Goal: Task Accomplishment & Management: Use online tool/utility

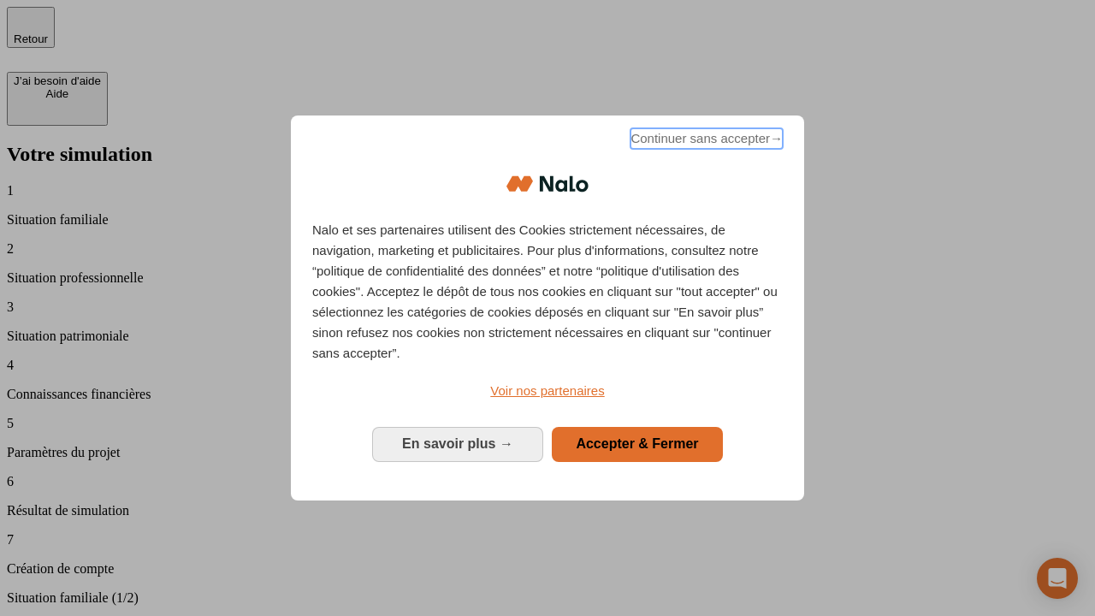
click at [705, 141] on span "Continuer sans accepter →" at bounding box center [706, 138] width 152 height 21
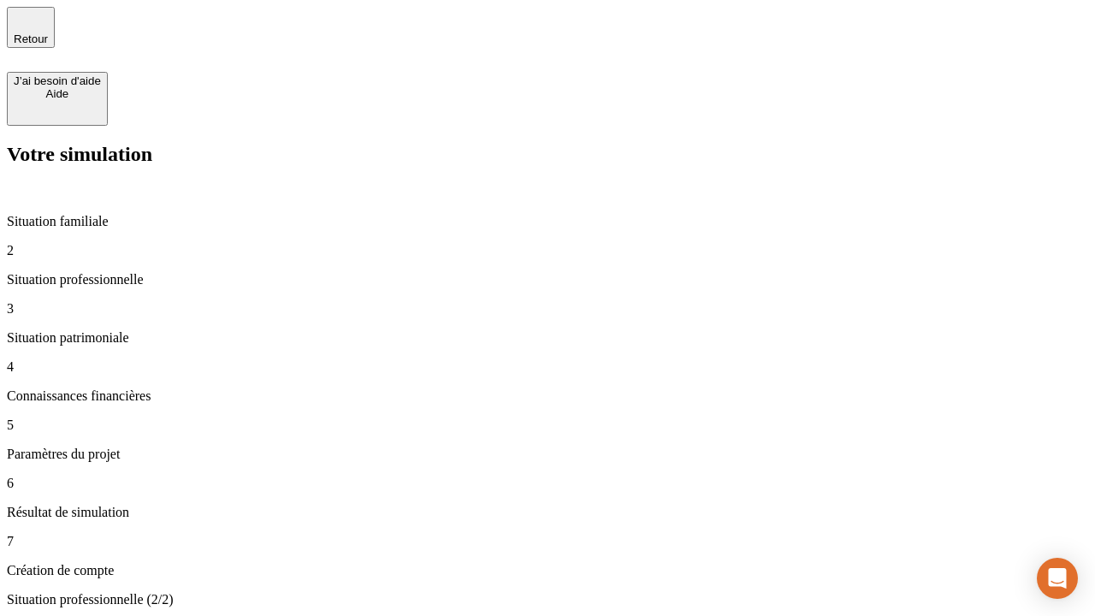
type input "70 000"
type input "1 000"
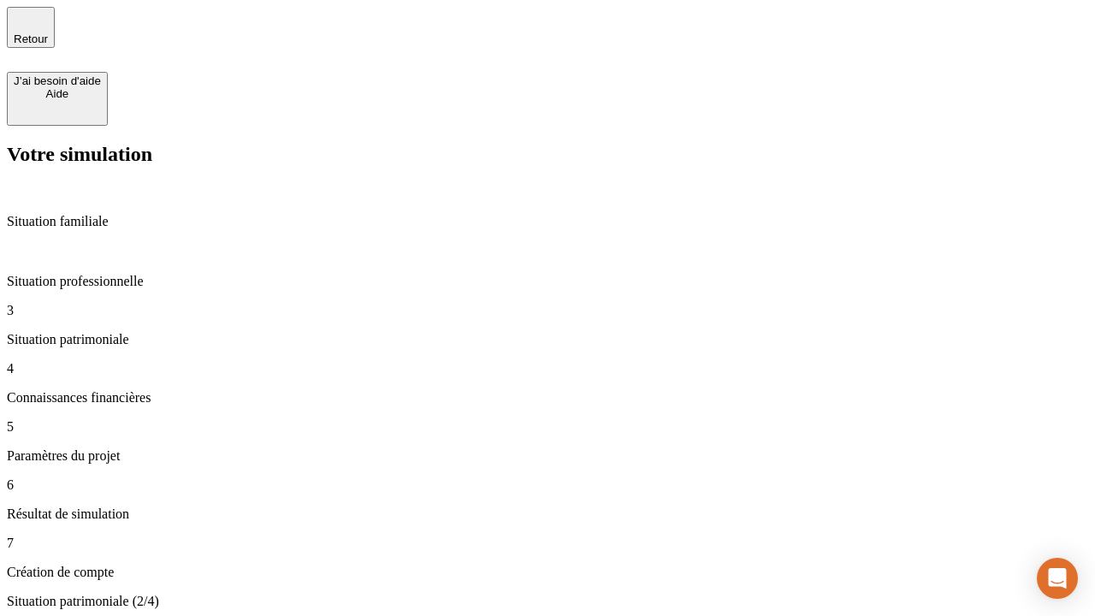
type input "800"
type input "6"
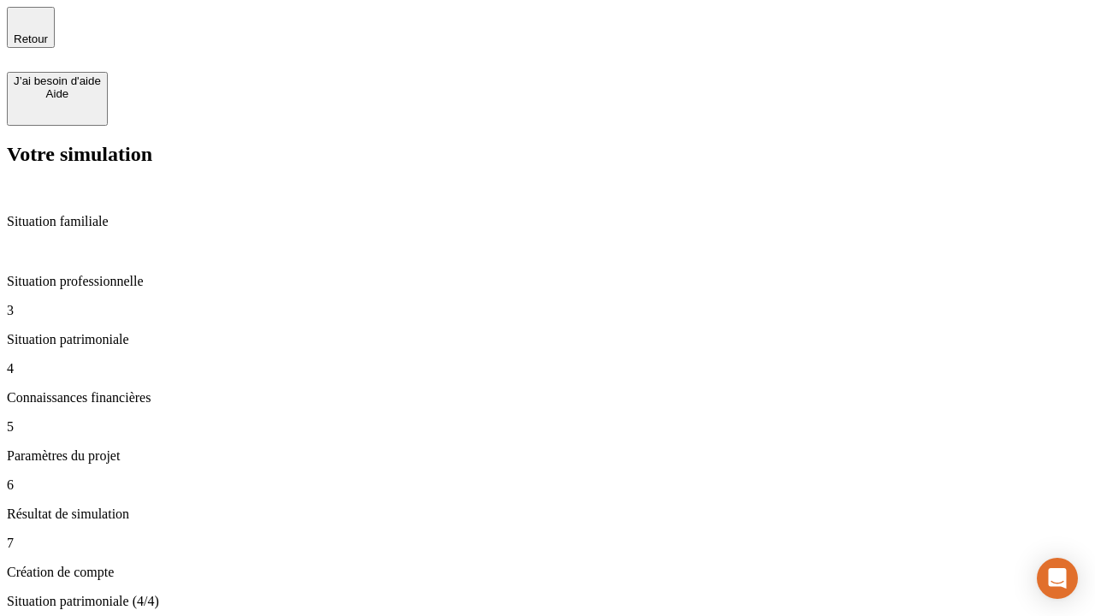
type input "400"
type input "3"
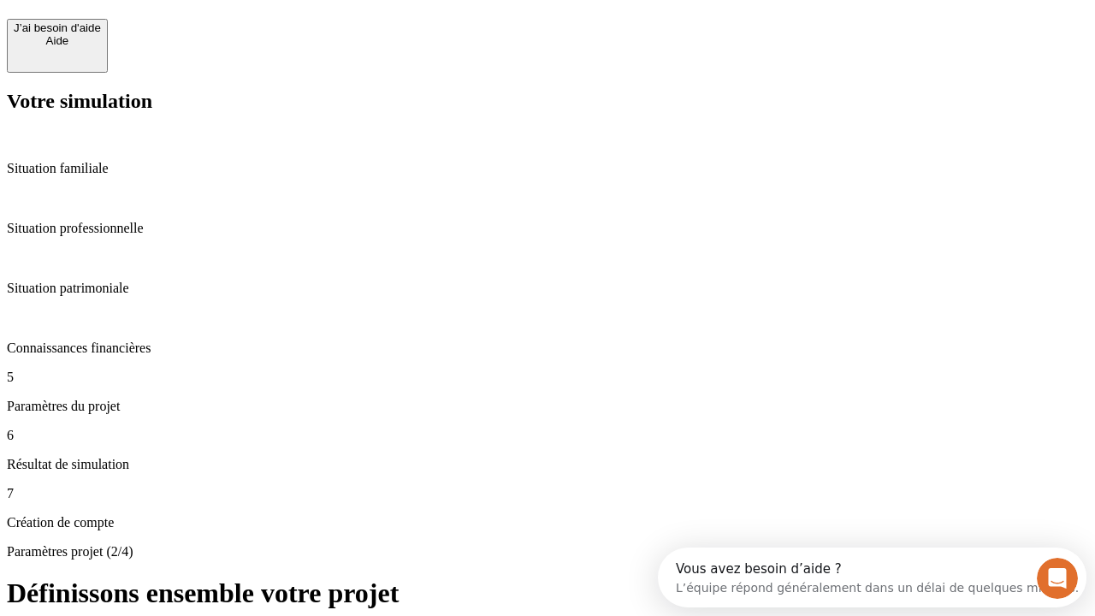
scroll to position [15, 0]
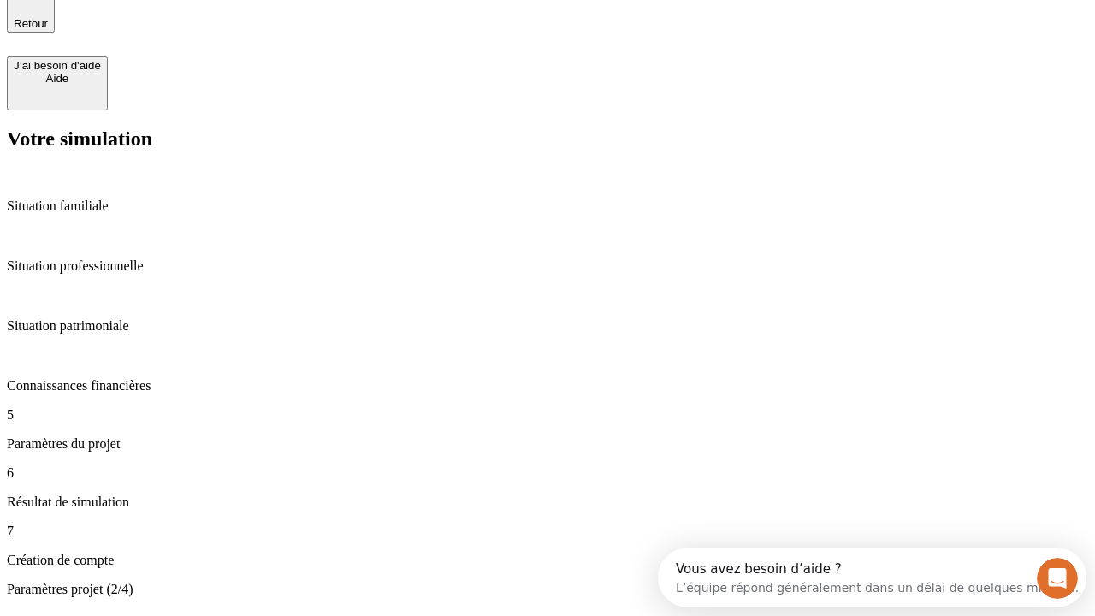
type input "35"
type input "500"
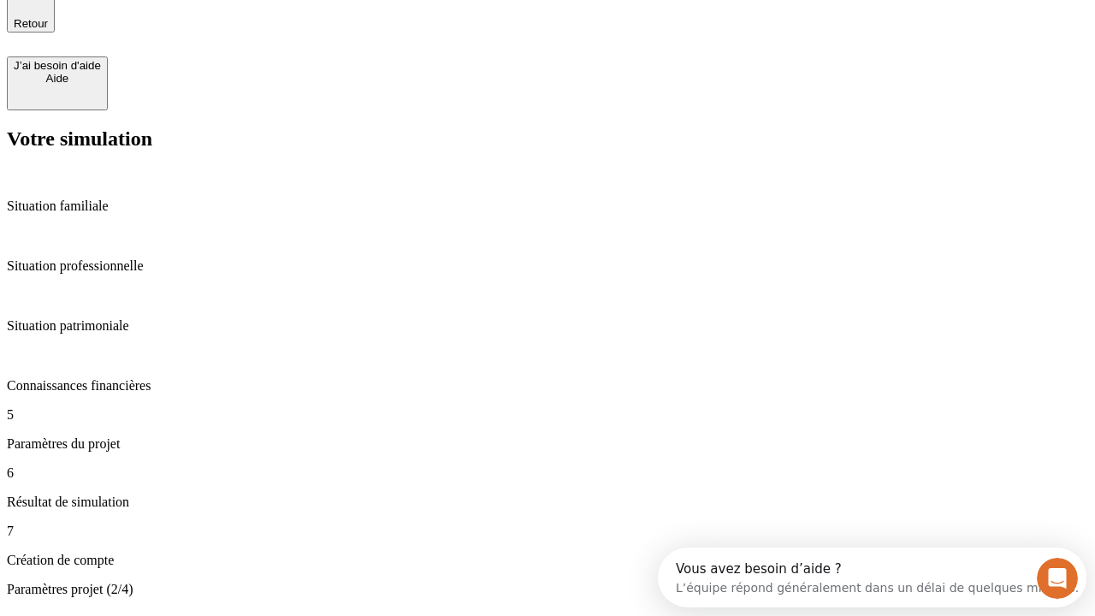
type input "640"
